Goal: Task Accomplishment & Management: Complete application form

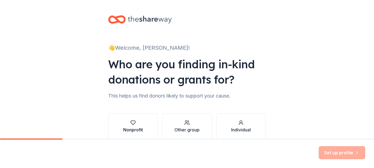
click at [133, 129] on div "Nonprofit" at bounding box center [133, 130] width 20 height 7
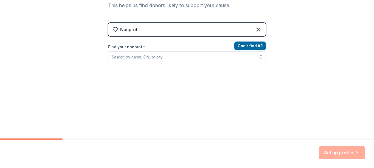
scroll to position [93, 0]
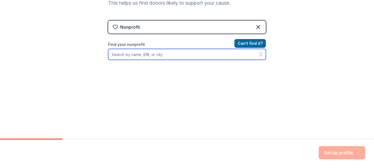
click at [134, 56] on input "Find your nonprofit" at bounding box center [187, 54] width 158 height 11
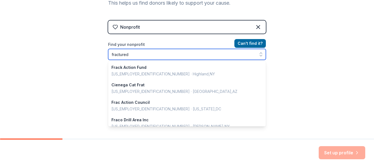
type input "fractured"
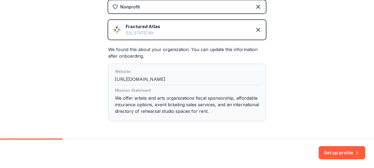
scroll to position [106, 0]
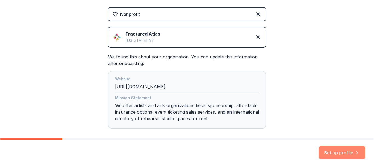
click at [344, 150] on button "Set up profile" at bounding box center [342, 152] width 47 height 13
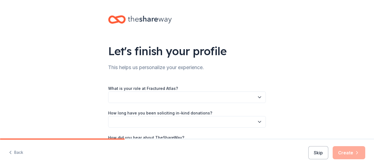
click at [344, 150] on div "Skip Create" at bounding box center [336, 152] width 57 height 13
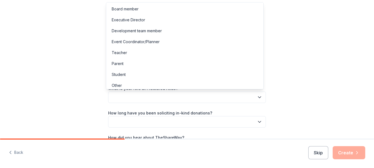
click at [257, 97] on icon "button" at bounding box center [259, 97] width 5 height 5
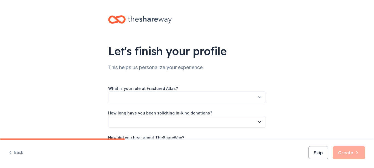
click at [257, 94] on button "button" at bounding box center [187, 97] width 158 height 11
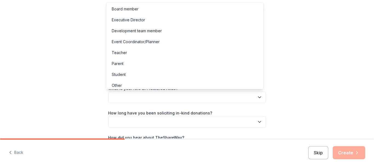
click at [257, 97] on icon "button" at bounding box center [259, 97] width 5 height 5
click at [184, 32] on div "Development team member" at bounding box center [184, 30] width 155 height 11
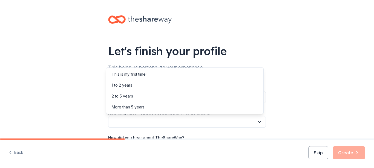
click at [257, 122] on icon "button" at bounding box center [259, 121] width 5 height 5
click at [137, 108] on div "More than 5 years" at bounding box center [128, 107] width 33 height 7
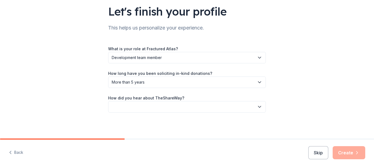
scroll to position [40, 0]
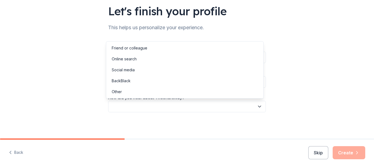
click at [257, 106] on icon "button" at bounding box center [259, 106] width 5 height 5
click at [143, 49] on div "Friend or colleague" at bounding box center [130, 48] width 36 height 7
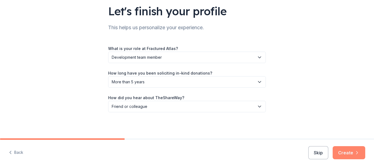
click at [346, 151] on button "Create" at bounding box center [349, 152] width 33 height 13
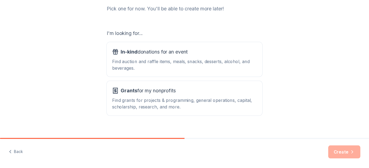
scroll to position [82, 0]
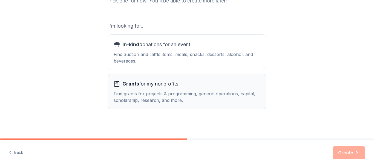
click at [164, 95] on div "Find grants for projects & programming, general operations, capital, scholarshi…" at bounding box center [187, 97] width 147 height 13
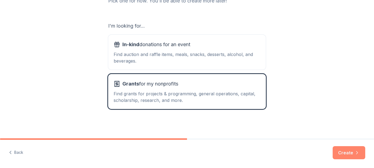
click at [344, 151] on button "Create" at bounding box center [349, 152] width 33 height 13
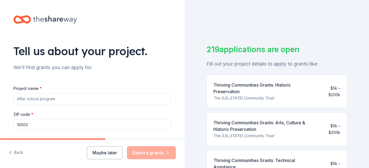
click at [85, 100] on input "Project name *" at bounding box center [92, 99] width 158 height 11
click at [221, 122] on div "Thriving Communities Grants: Arts, Culture & Historic Preservation" at bounding box center [266, 126] width 105 height 13
click at [60, 101] on input "Project name *" at bounding box center [92, 99] width 158 height 11
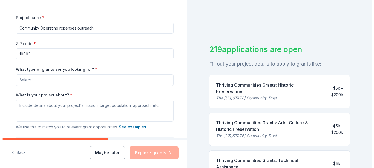
scroll to position [71, 0]
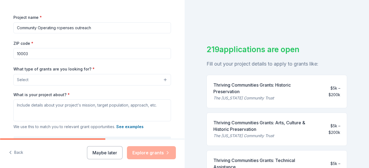
type input "Community Operating rcpenses outreach"
click at [77, 107] on textarea "What is your project about? *" at bounding box center [92, 111] width 158 height 22
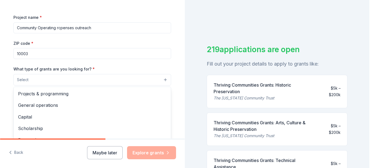
click at [99, 79] on button "Select" at bounding box center [92, 79] width 158 height 11
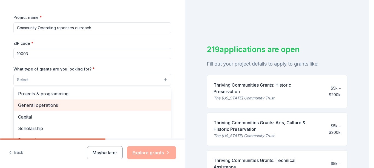
click at [53, 105] on span "General operations" at bounding box center [92, 105] width 148 height 7
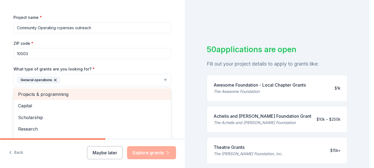
click at [58, 93] on span "Projects & programming" at bounding box center [92, 94] width 148 height 7
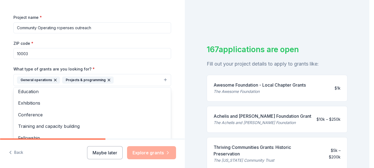
scroll to position [42, 0]
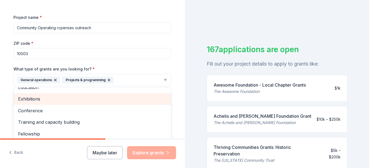
click at [40, 99] on span "Exhibitions" at bounding box center [92, 99] width 148 height 7
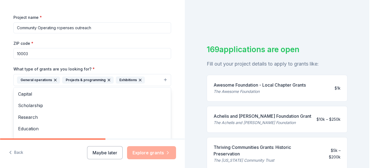
scroll to position [0, 0]
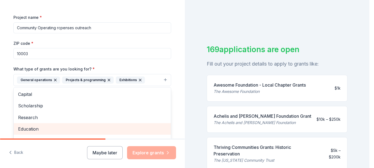
click at [52, 128] on span "Education" at bounding box center [92, 129] width 148 height 7
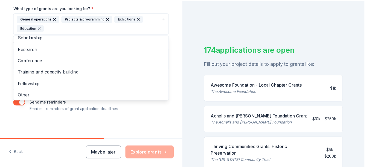
scroll to position [18, 0]
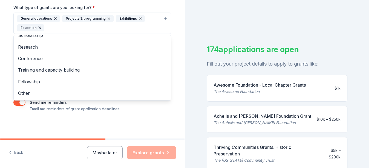
click at [156, 113] on div "Tell us about your project. We'll find grants you can apply for. Project name *…" at bounding box center [92, 3] width 175 height 272
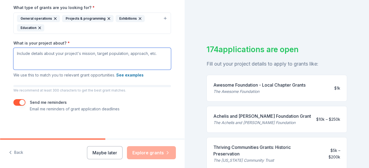
click at [99, 52] on textarea "What is your project about? *" at bounding box center [92, 59] width 158 height 22
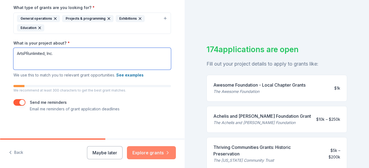
type textarea "ArtsPRunlimited, Inc."
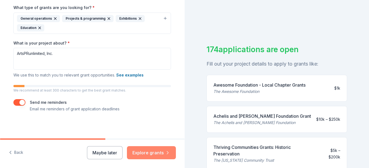
click at [152, 152] on button "Explore grants" at bounding box center [151, 152] width 49 height 13
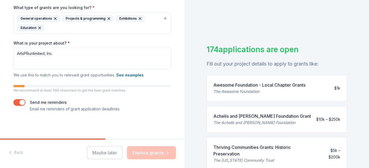
click at [152, 152] on div "Maybe later Explore grants" at bounding box center [131, 152] width 89 height 13
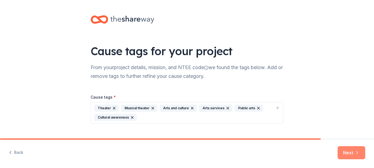
click at [349, 151] on button "Next" at bounding box center [352, 152] width 28 height 13
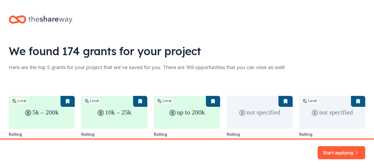
click at [89, 121] on div "5k – 200k Local Rolling Thriving Communities Grants: Arts, Culture & Historic P…" at bounding box center [187, 137] width 356 height 82
click at [340, 150] on button "Start applying" at bounding box center [342, 149] width 48 height 13
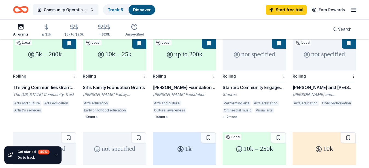
scroll to position [61, 0]
click at [60, 84] on div "Thriving Communities Grants: Arts, Culture & Historic Preservation" at bounding box center [44, 87] width 63 height 7
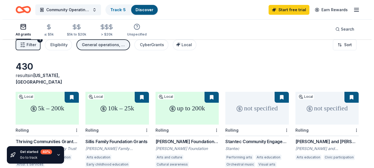
scroll to position [0, 0]
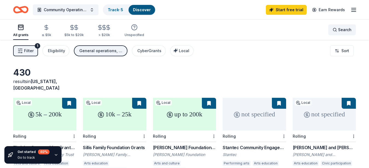
click at [347, 28] on span "Search" at bounding box center [344, 30] width 13 height 7
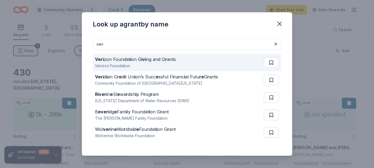
type input "veri"
click at [177, 62] on div "Veri zon Foundat i on G ivi ng and G r ants Verizon Foundation" at bounding box center [179, 63] width 169 height 18
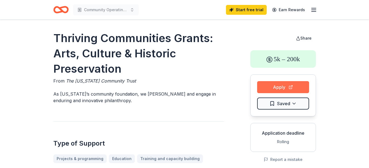
click at [269, 86] on button "Apply" at bounding box center [283, 87] width 52 height 12
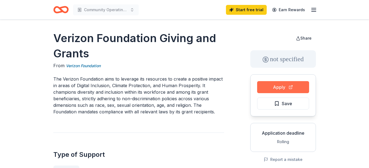
click at [268, 85] on button "Apply" at bounding box center [283, 87] width 52 height 12
